Goal: Information Seeking & Learning: Check status

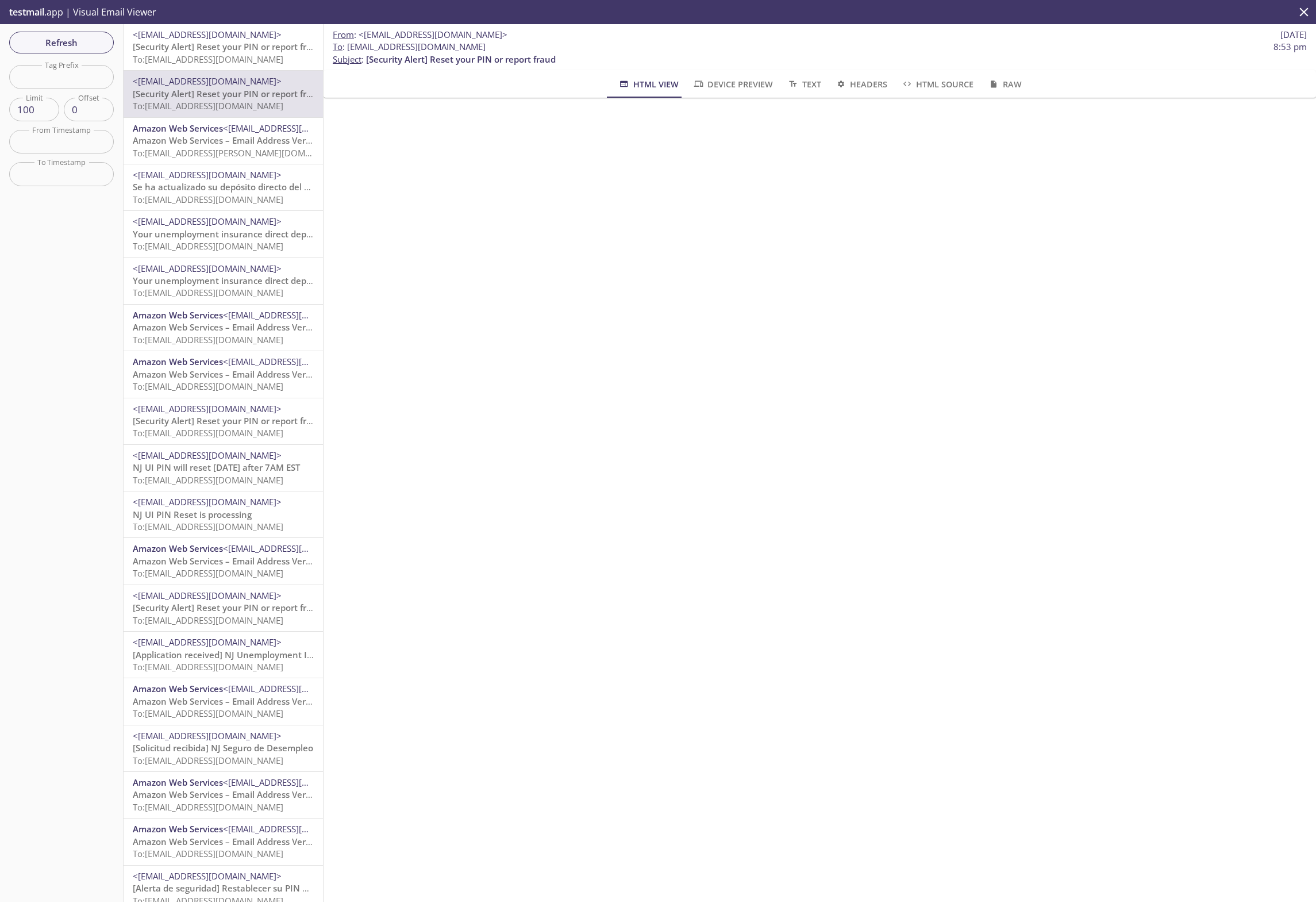
click at [182, 52] on span "[Security Alert] Reset your PIN or report fraud" at bounding box center [228, 46] width 190 height 12
click at [273, 57] on span "To: njui.680010002@inbox.testmail.app" at bounding box center [208, 59] width 151 height 12
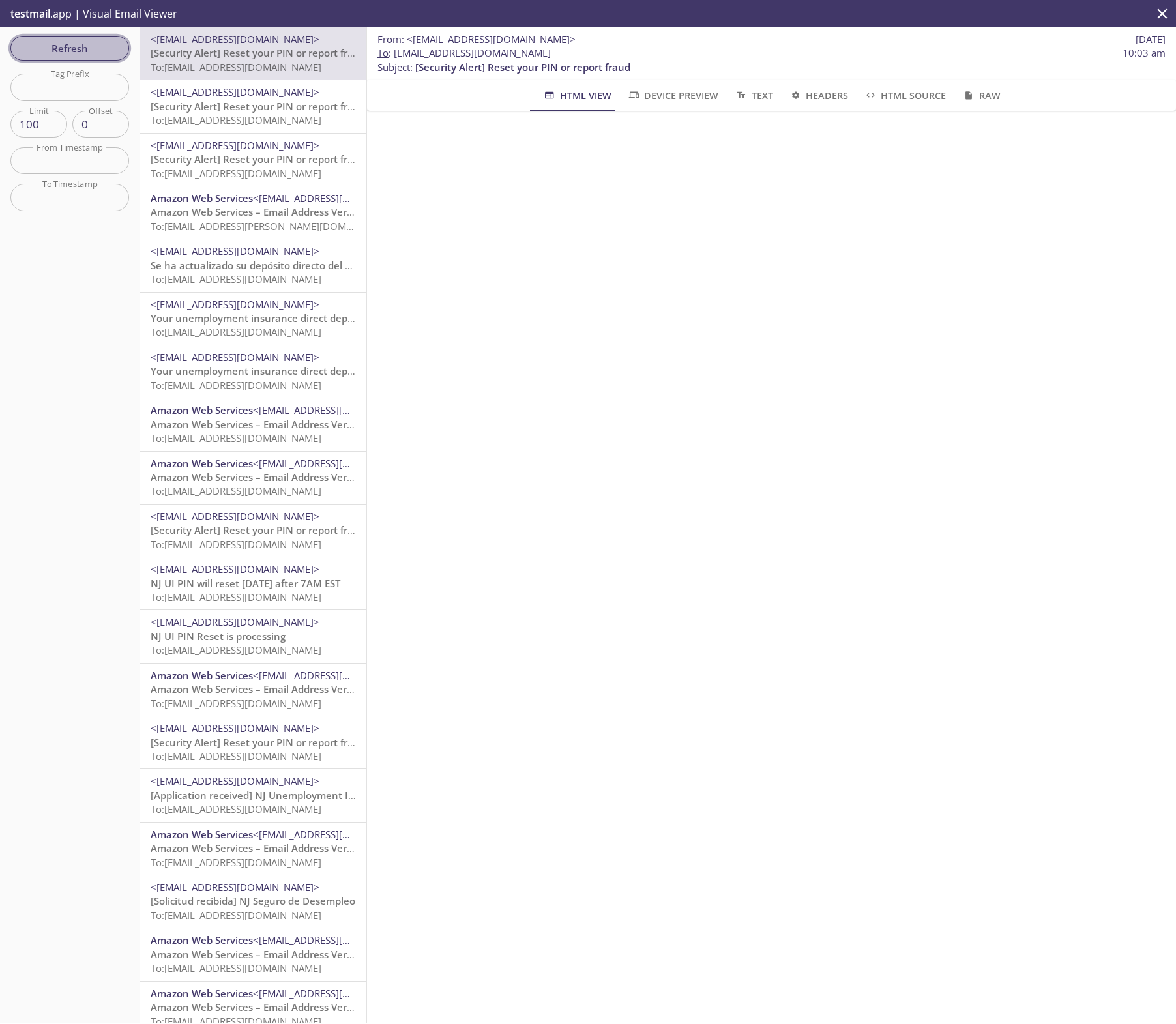
click at [75, 36] on button "Refresh" at bounding box center [69, 48] width 118 height 25
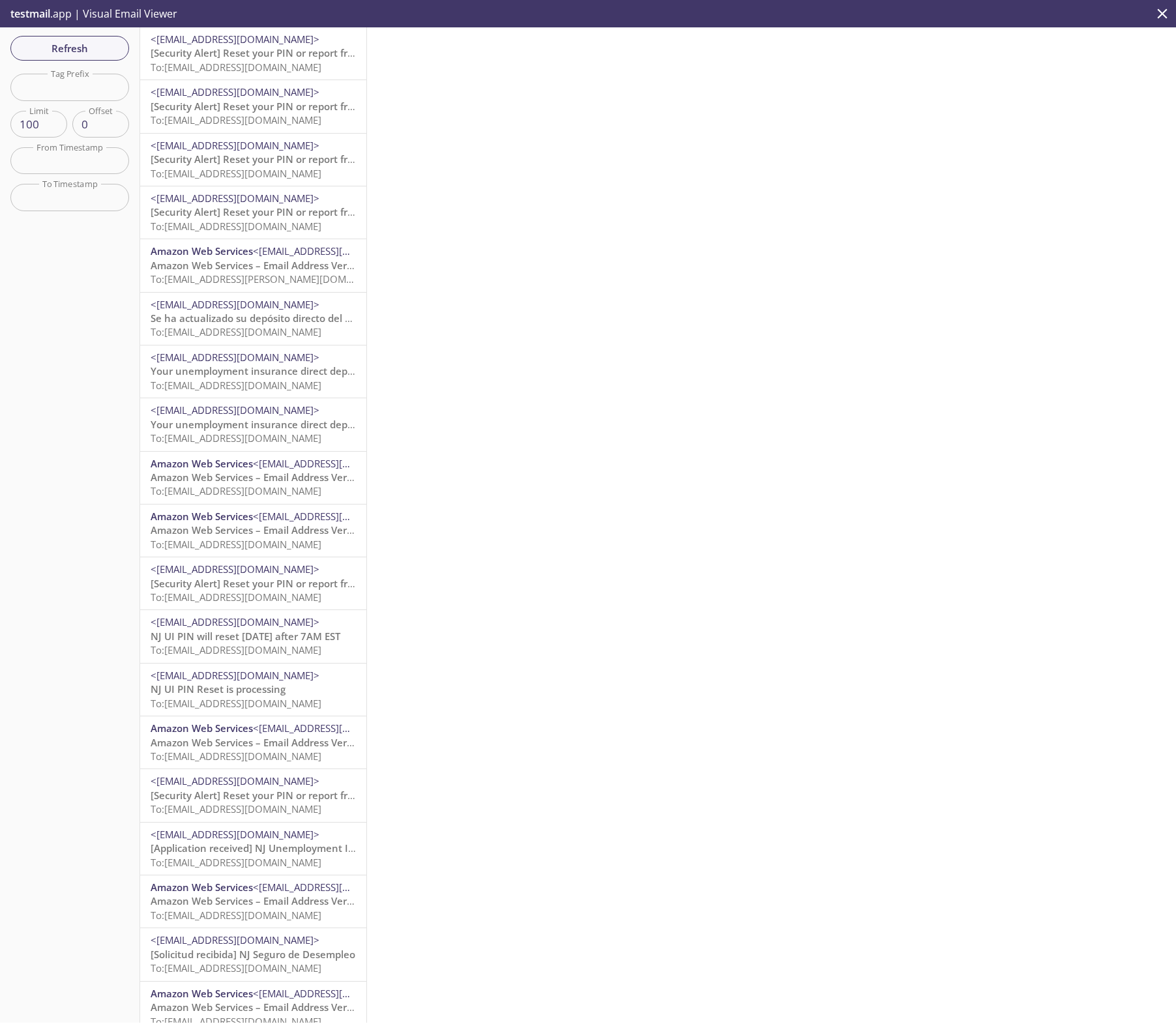
click at [266, 39] on span "<[EMAIL_ADDRESS][DOMAIN_NAME]>" at bounding box center [235, 39] width 169 height 13
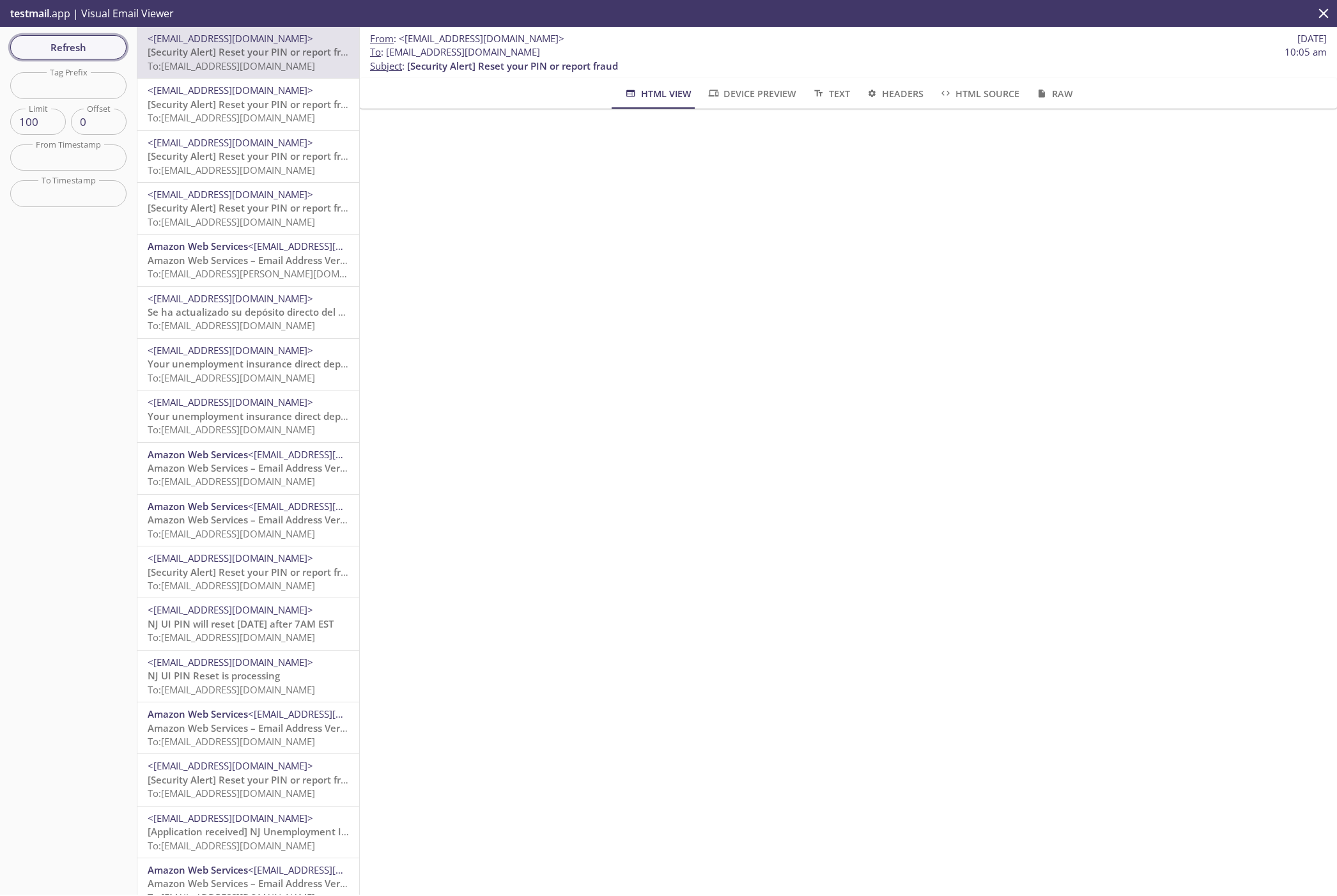
click at [60, 48] on span "Refresh" at bounding box center [68, 47] width 96 height 17
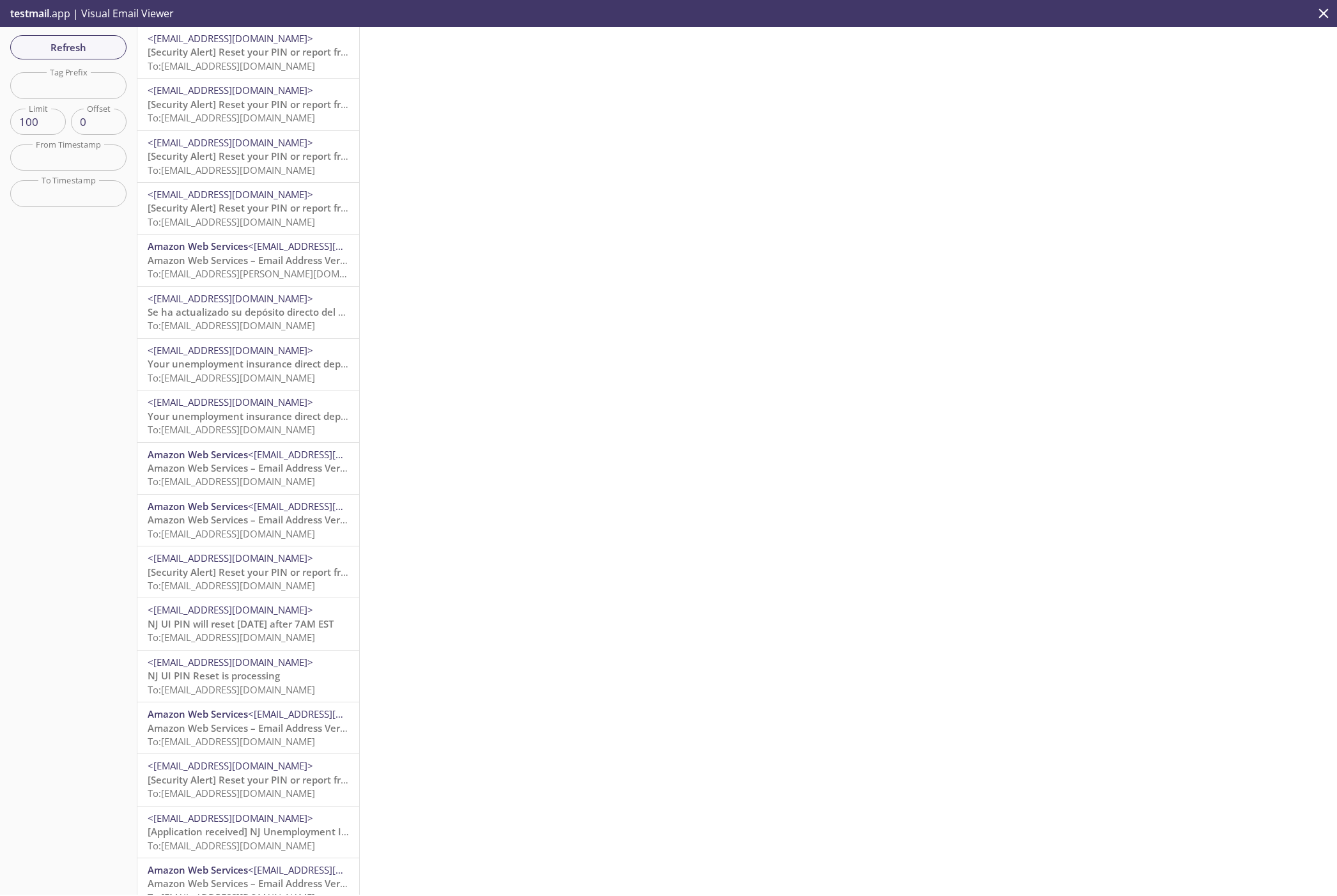
click at [285, 55] on span "[Security Alert] Reset your PIN or report fraud" at bounding box center [253, 52] width 211 height 13
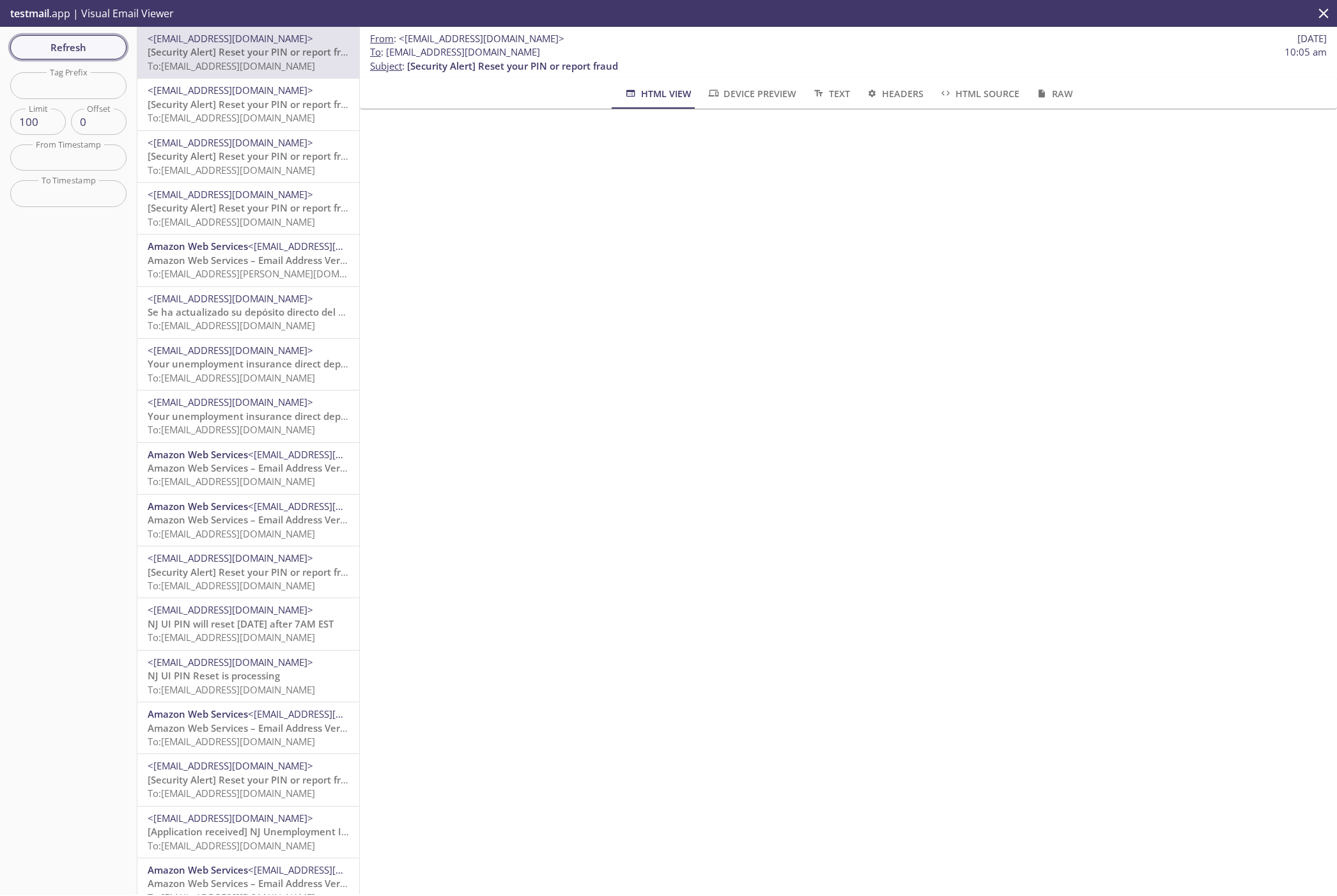
click at [84, 55] on span "Refresh" at bounding box center [68, 47] width 96 height 17
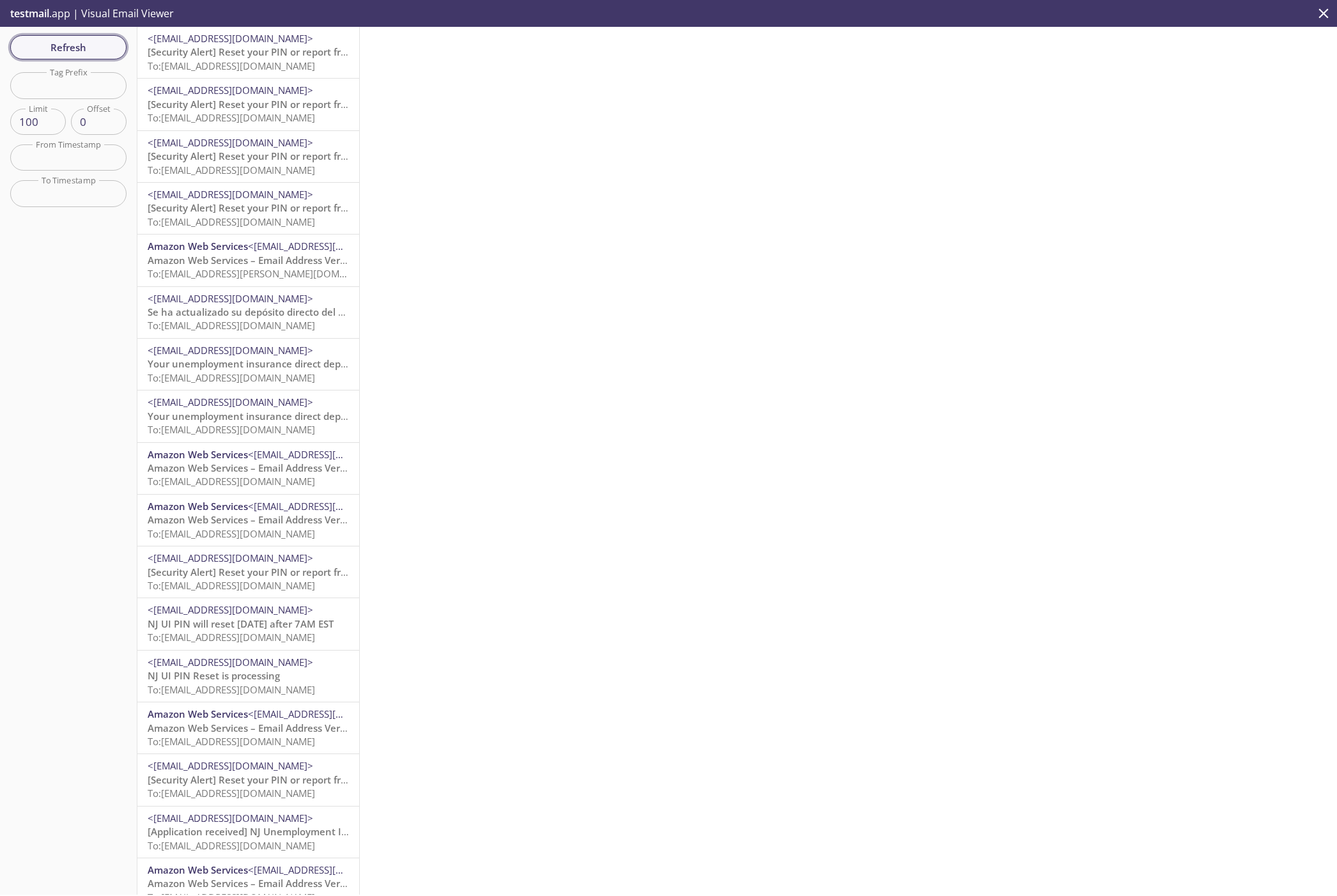
click at [55, 48] on span "Refresh" at bounding box center [68, 47] width 96 height 17
